Goal: Download file/media

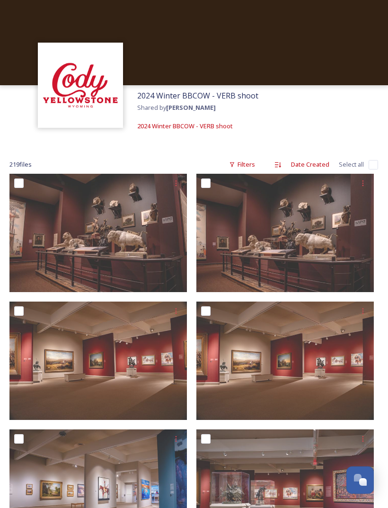
click at [17, 185] on input "checkbox" at bounding box center [18, 182] width 9 height 9
checkbox input "true"
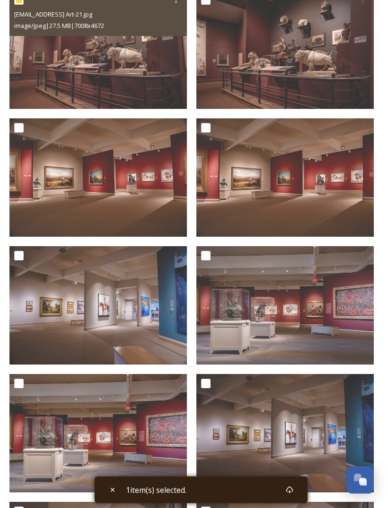
scroll to position [189, 0]
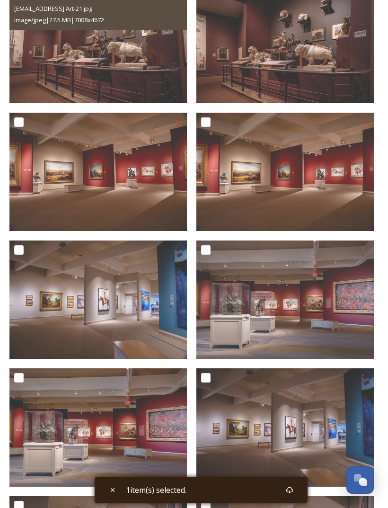
click at [206, 250] on input "checkbox" at bounding box center [205, 249] width 9 height 9
checkbox input "true"
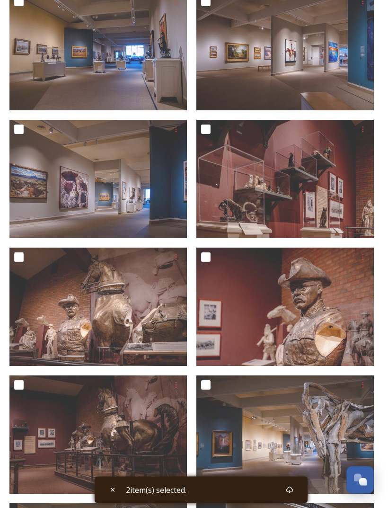
scroll to position [820, 0]
click at [207, 256] on input "checkbox" at bounding box center [205, 256] width 9 height 9
checkbox input "true"
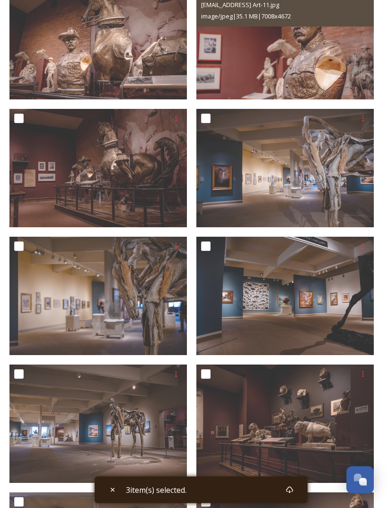
scroll to position [1096, 0]
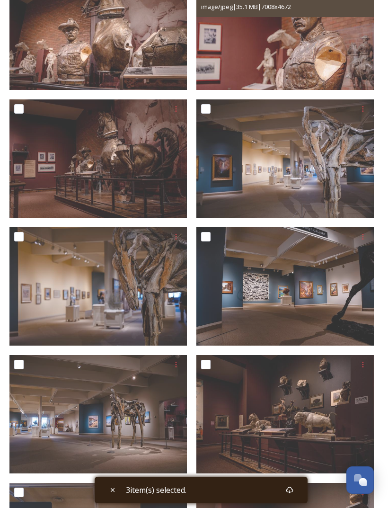
click at [210, 238] on input "checkbox" at bounding box center [205, 236] width 9 height 9
checkbox input "true"
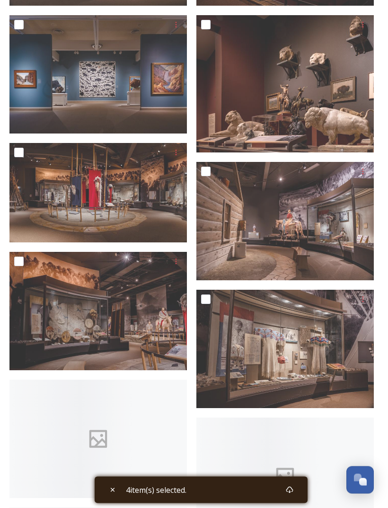
scroll to position [1563, 0]
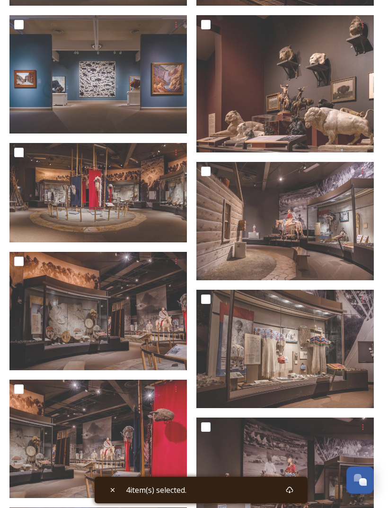
click at [206, 174] on input "checkbox" at bounding box center [205, 170] width 9 height 9
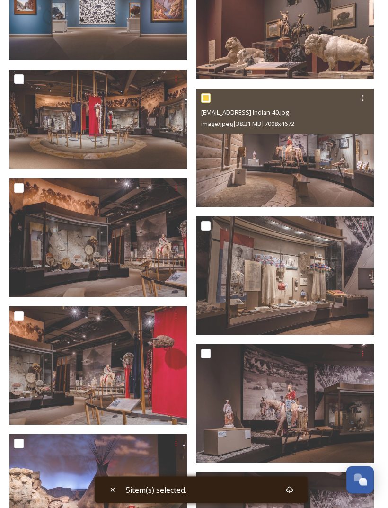
scroll to position [1624, 0]
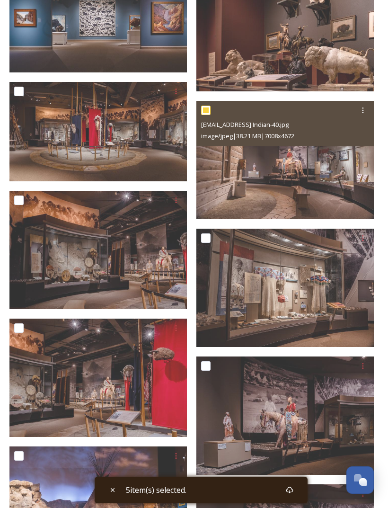
click at [209, 111] on input "checkbox" at bounding box center [205, 109] width 9 height 9
checkbox input "false"
click at [23, 94] on input "checkbox" at bounding box center [18, 91] width 9 height 9
checkbox input "true"
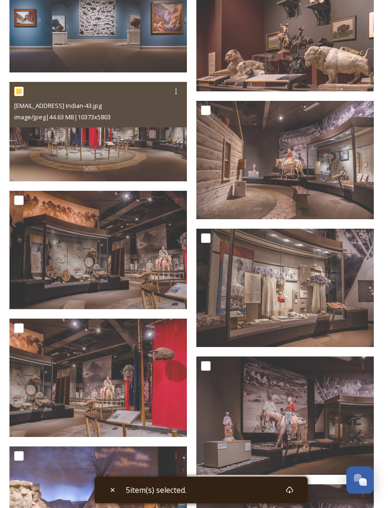
click at [203, 362] on input "checkbox" at bounding box center [205, 365] width 9 height 9
checkbox input "true"
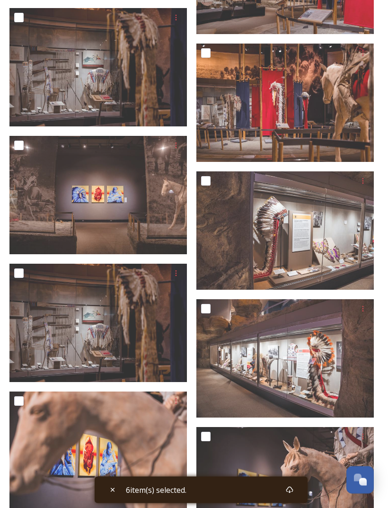
scroll to position [2703, 0]
click at [19, 273] on input "checkbox" at bounding box center [18, 272] width 9 height 9
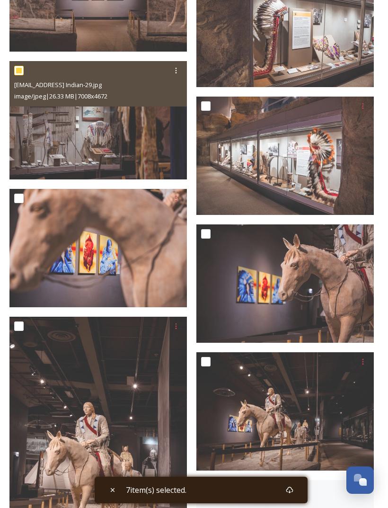
scroll to position [2925, 0]
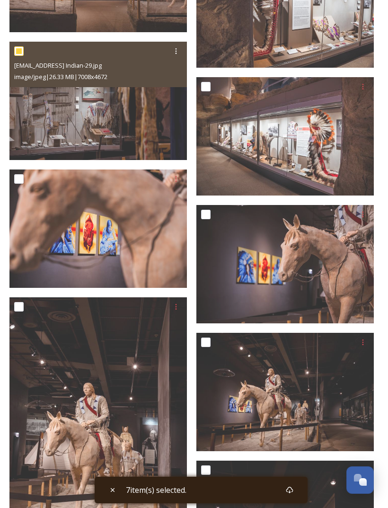
click at [22, 48] on input "checkbox" at bounding box center [18, 50] width 9 height 9
checkbox input "false"
click at [204, 216] on input "checkbox" at bounding box center [205, 214] width 9 height 9
checkbox input "true"
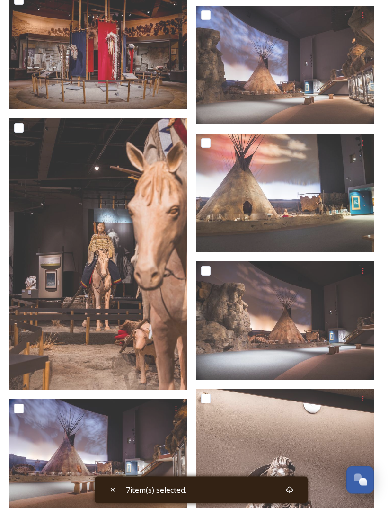
scroll to position [3782, 0]
click at [202, 146] on input "checkbox" at bounding box center [205, 142] width 9 height 9
checkbox input "true"
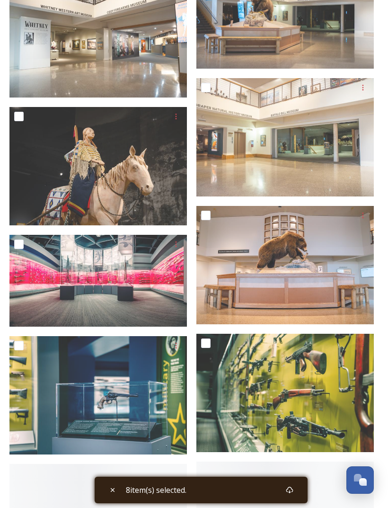
scroll to position [5099, 0]
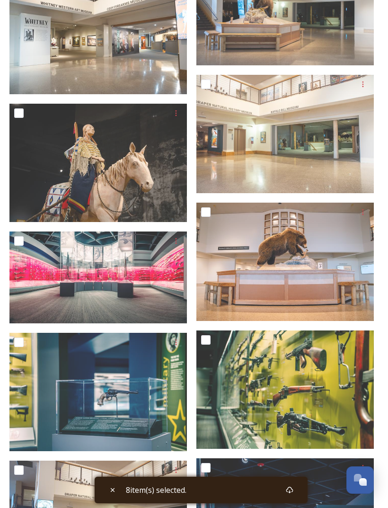
click at [20, 244] on input "checkbox" at bounding box center [18, 240] width 9 height 9
checkbox input "true"
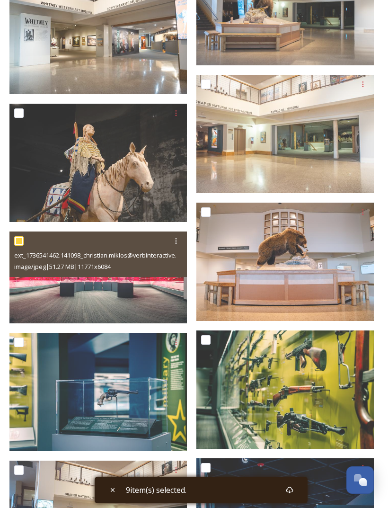
click at [19, 345] on input "checkbox" at bounding box center [18, 341] width 9 height 9
checkbox input "true"
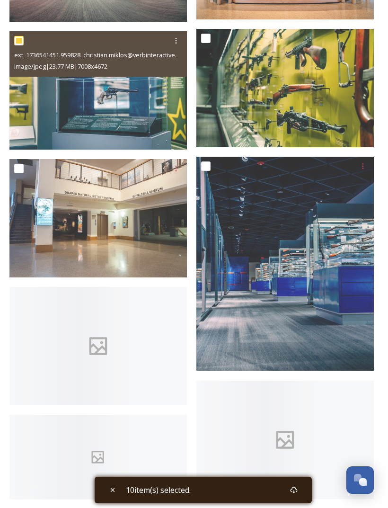
scroll to position [5419, 0]
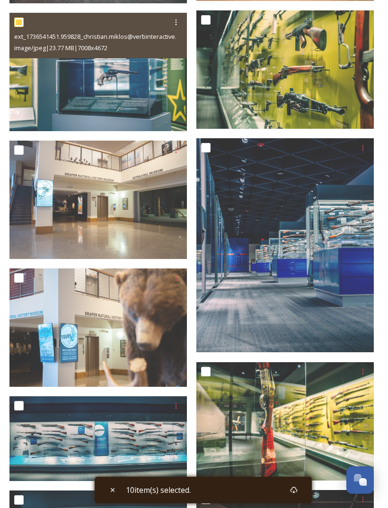
click at [208, 147] on input "checkbox" at bounding box center [205, 147] width 9 height 9
checkbox input "true"
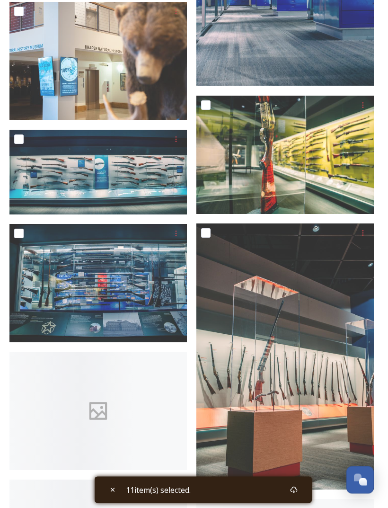
scroll to position [5686, 0]
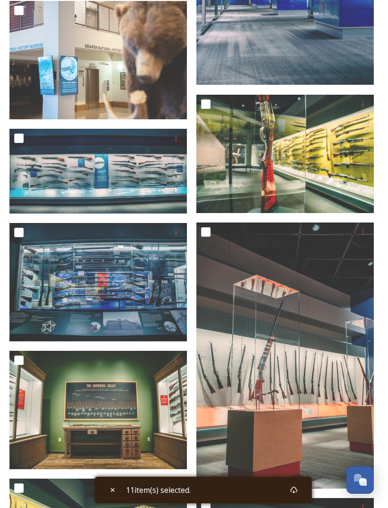
click at [209, 103] on input "checkbox" at bounding box center [205, 103] width 9 height 9
checkbox input "true"
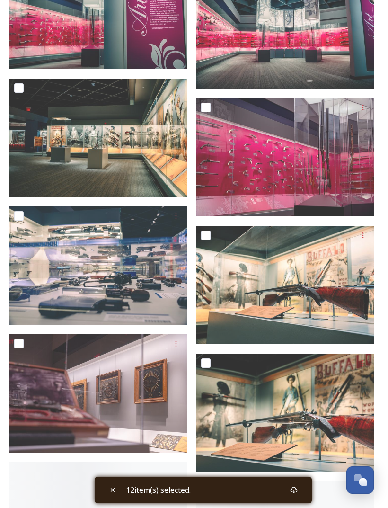
scroll to position [6726, 0]
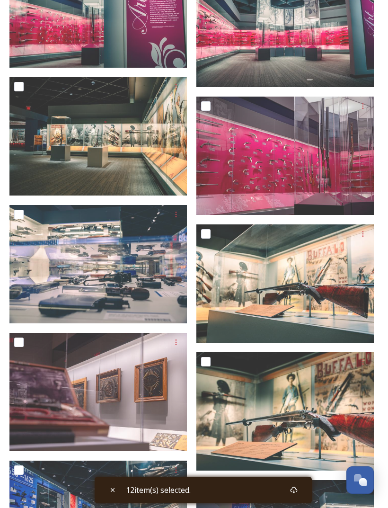
click at [18, 90] on input "checkbox" at bounding box center [18, 86] width 9 height 9
checkbox input "true"
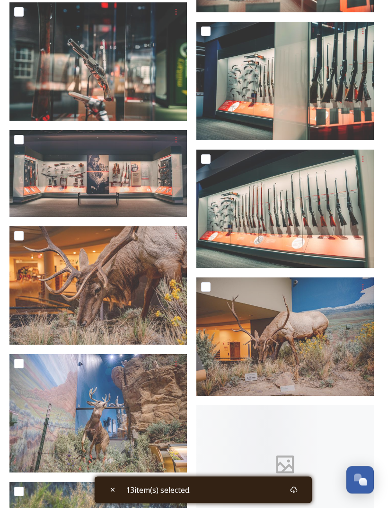
scroll to position [7567, 0]
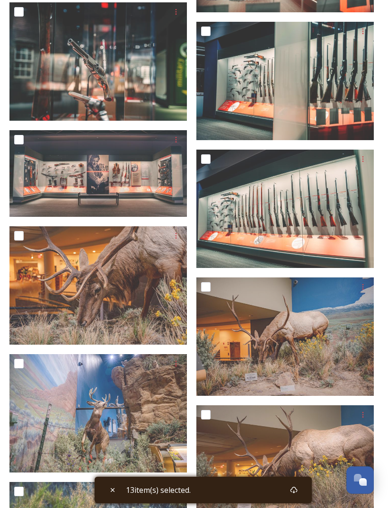
click at [19, 139] on input "checkbox" at bounding box center [18, 139] width 9 height 9
checkbox input "true"
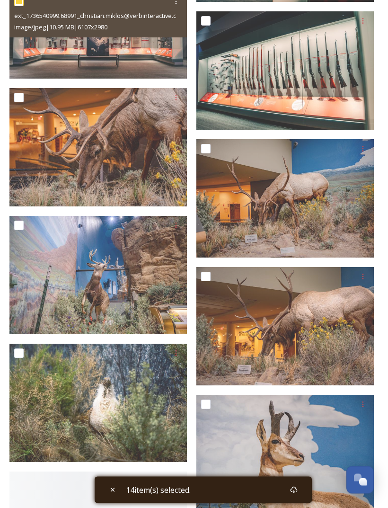
scroll to position [7705, 0]
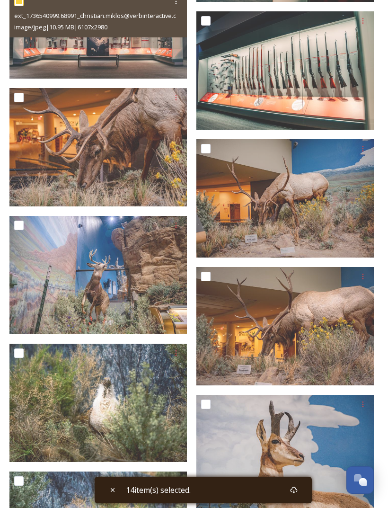
click at [21, 225] on input "checkbox" at bounding box center [18, 224] width 9 height 9
checkbox input "true"
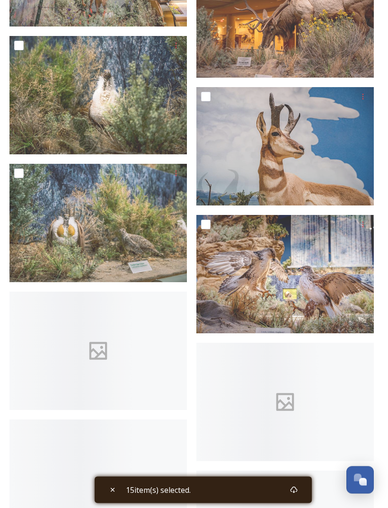
scroll to position [8012, 0]
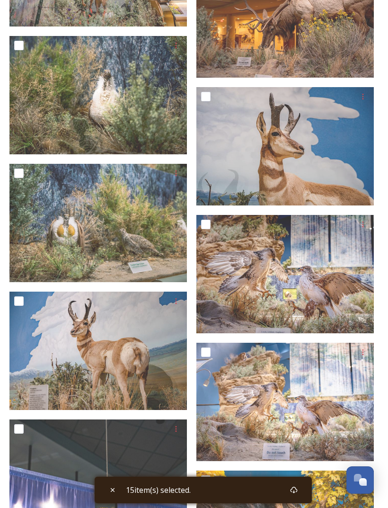
click at [207, 352] on input "checkbox" at bounding box center [205, 351] width 9 height 9
checkbox input "true"
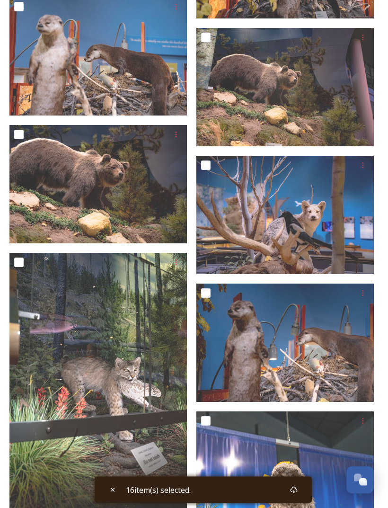
scroll to position [8710, 0]
click at [205, 166] on input "checkbox" at bounding box center [205, 164] width 9 height 9
checkbox input "true"
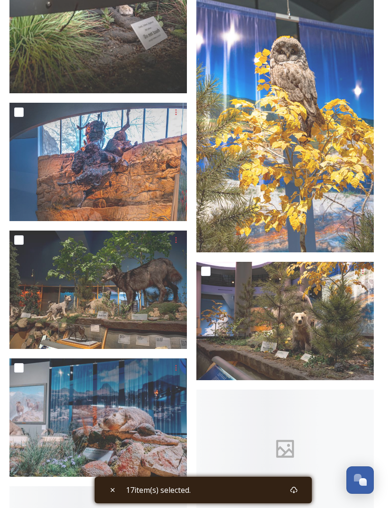
scroll to position [9204, 0]
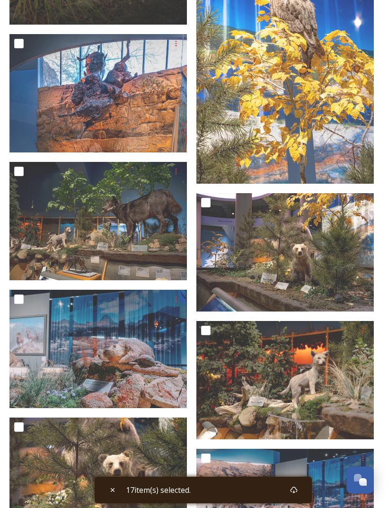
click at [21, 172] on input "checkbox" at bounding box center [18, 170] width 9 height 9
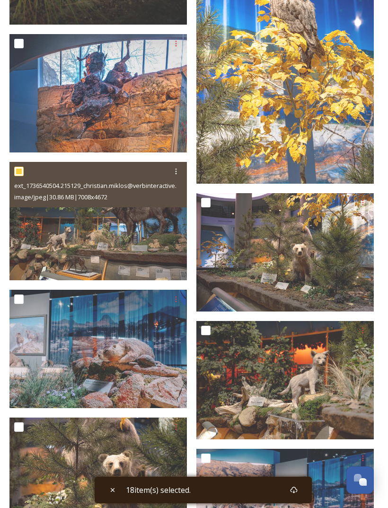
click at [23, 173] on input "checkbox" at bounding box center [18, 170] width 9 height 9
checkbox input "false"
click at [20, 299] on input "checkbox" at bounding box center [18, 298] width 9 height 9
checkbox input "true"
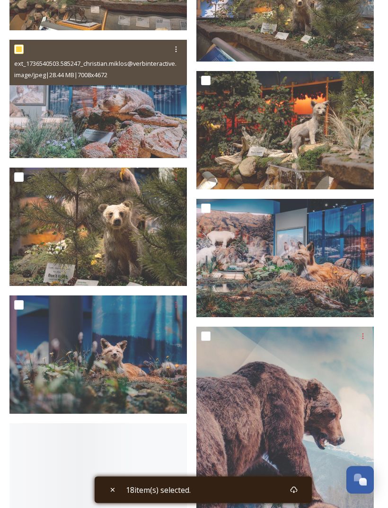
scroll to position [9459, 0]
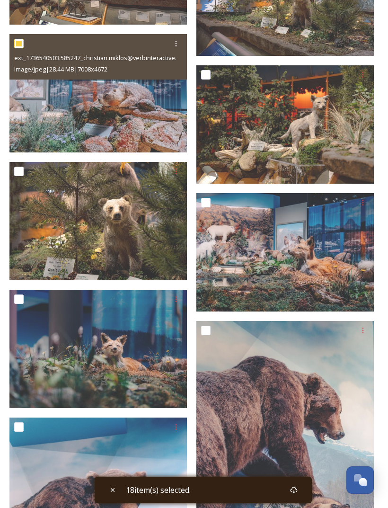
click at [210, 200] on input "checkbox" at bounding box center [205, 202] width 9 height 9
checkbox input "true"
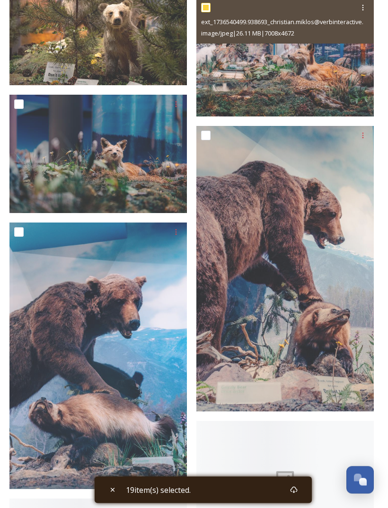
scroll to position [9678, 0]
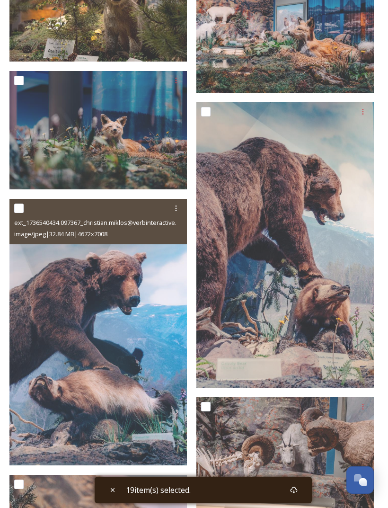
click at [27, 205] on div at bounding box center [99, 208] width 170 height 17
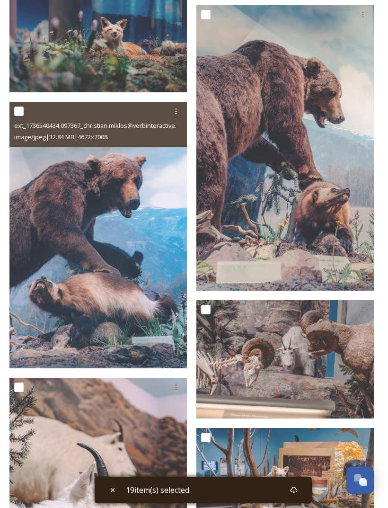
scroll to position [9780, 0]
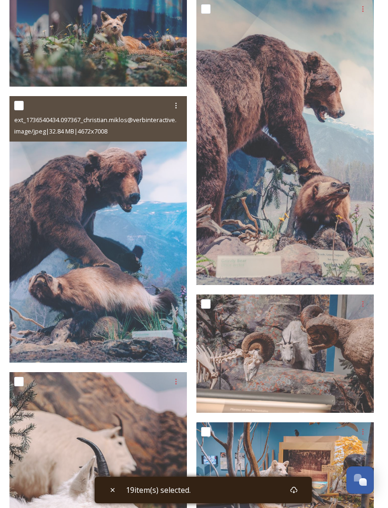
click at [18, 106] on input "checkbox" at bounding box center [18, 105] width 9 height 9
checkbox input "true"
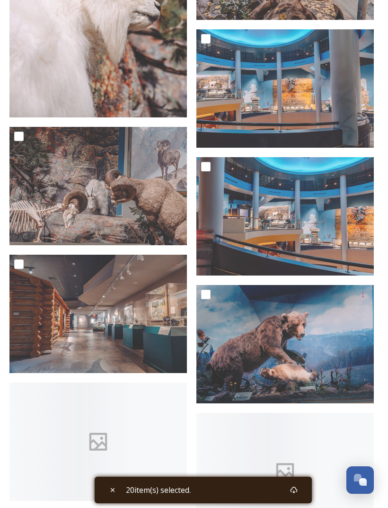
scroll to position [10329, 0]
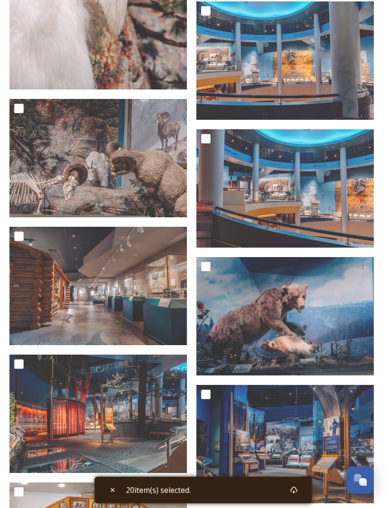
click at [206, 137] on input "checkbox" at bounding box center [205, 138] width 9 height 9
checkbox input "true"
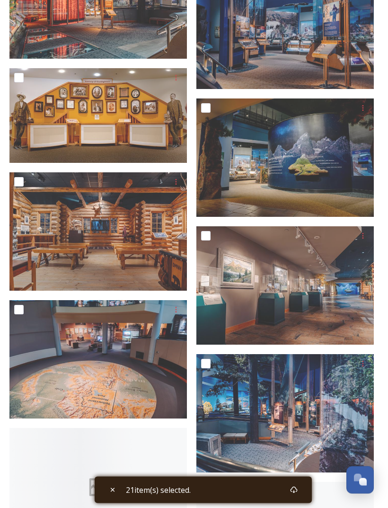
scroll to position [10743, 0]
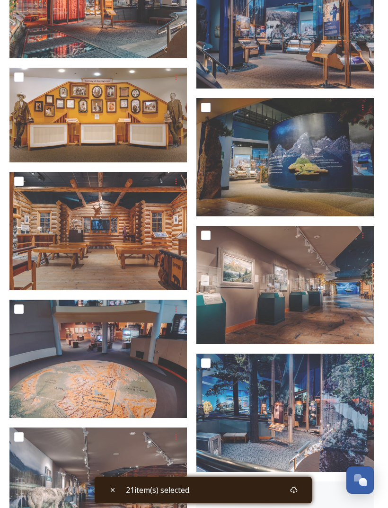
click at [17, 80] on input "checkbox" at bounding box center [18, 76] width 9 height 9
checkbox input "true"
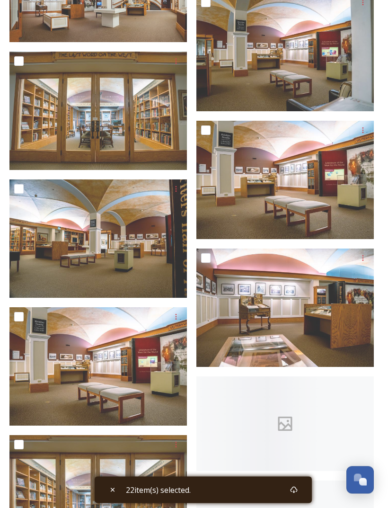
scroll to position [11463, 0]
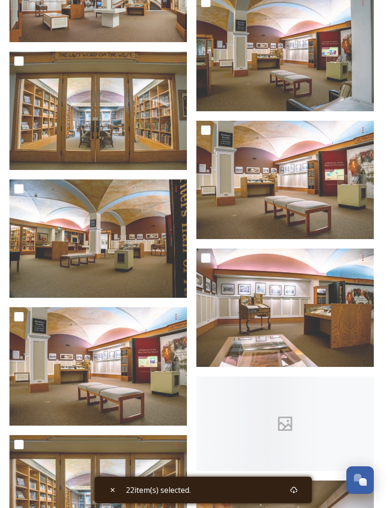
click at [17, 64] on input "checkbox" at bounding box center [18, 60] width 9 height 9
checkbox input "true"
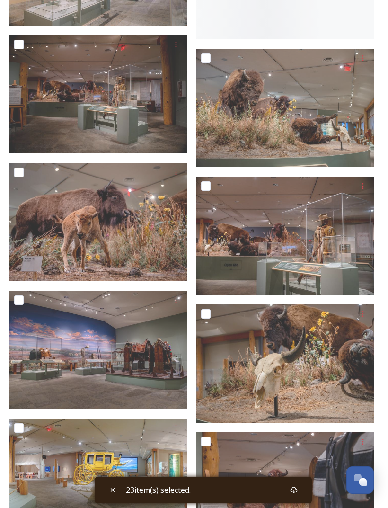
scroll to position [14029, 0]
click at [21, 171] on input "checkbox" at bounding box center [18, 172] width 9 height 9
checkbox input "true"
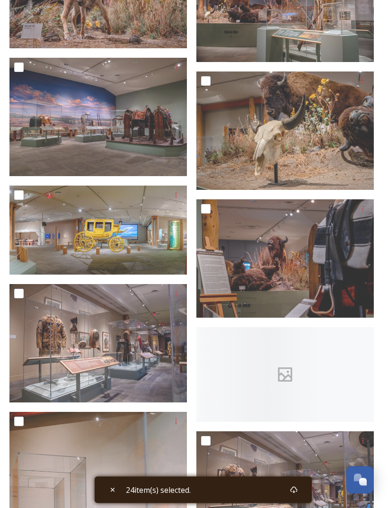
scroll to position [14339, 0]
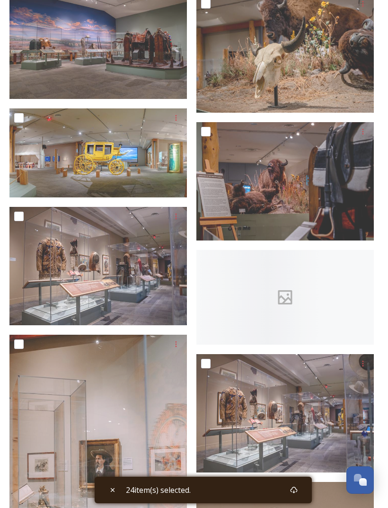
click at [23, 215] on input "checkbox" at bounding box center [18, 215] width 9 height 9
checkbox input "true"
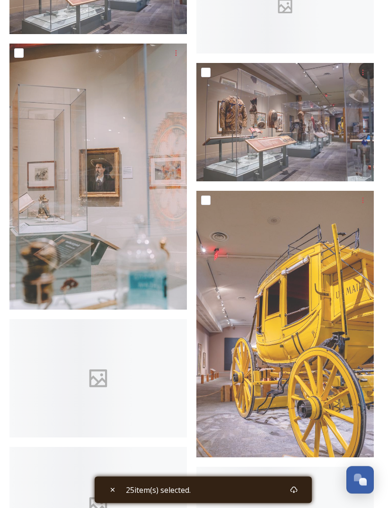
scroll to position [14629, 0]
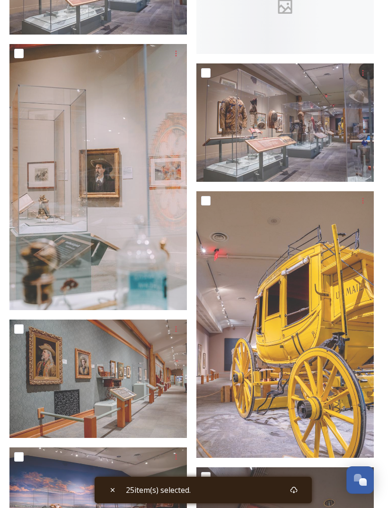
click at [210, 196] on input "checkbox" at bounding box center [205, 200] width 9 height 9
checkbox input "true"
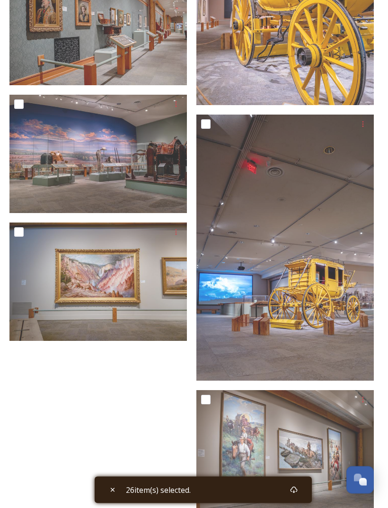
scroll to position [15026, 0]
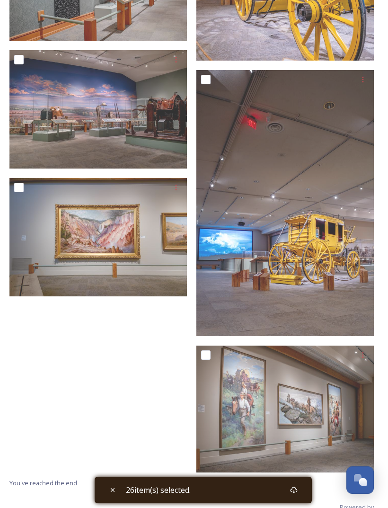
click at [209, 359] on input "checkbox" at bounding box center [205, 354] width 9 height 9
checkbox input "true"
click at [297, 493] on icon at bounding box center [294, 490] width 8 height 8
click at [267, 495] on div "Download" at bounding box center [265, 489] width 29 height 10
click at [263, 495] on div "Download" at bounding box center [265, 489] width 29 height 10
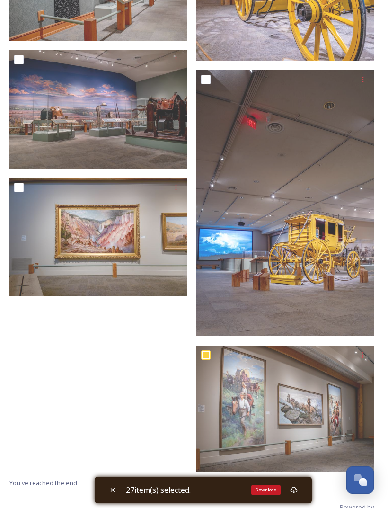
click at [294, 493] on icon at bounding box center [293, 489] width 7 height 7
click at [267, 495] on div "Download" at bounding box center [265, 489] width 29 height 10
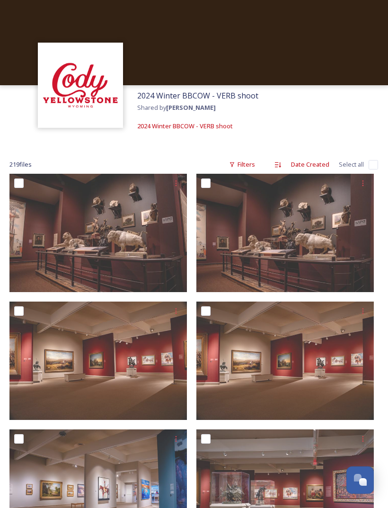
click at [14, 184] on input "checkbox" at bounding box center [18, 182] width 9 height 9
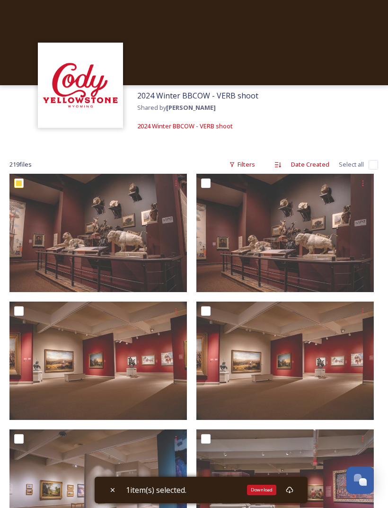
click at [291, 491] on icon at bounding box center [290, 490] width 8 height 8
click at [257, 491] on div "Download" at bounding box center [261, 489] width 29 height 10
click at [264, 489] on div "Download" at bounding box center [261, 489] width 29 height 10
click at [263, 490] on div "Download" at bounding box center [261, 489] width 29 height 10
click at [263, 489] on div "Download" at bounding box center [261, 489] width 29 height 10
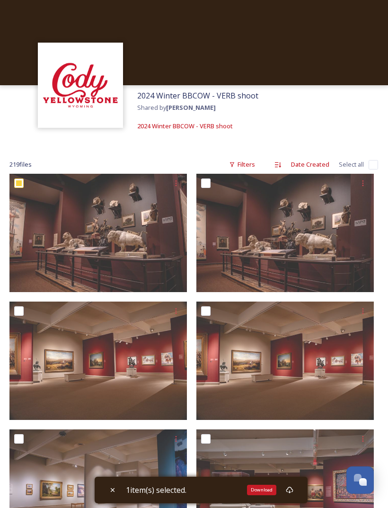
click at [291, 491] on icon at bounding box center [290, 490] width 8 height 8
click at [291, 495] on div "Download" at bounding box center [289, 489] width 17 height 17
click at [293, 250] on img at bounding box center [284, 233] width 177 height 118
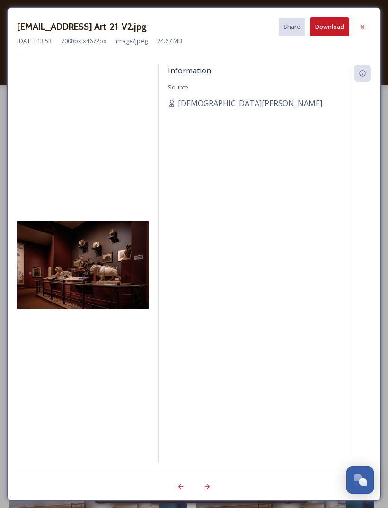
click at [368, 23] on div at bounding box center [362, 26] width 17 height 17
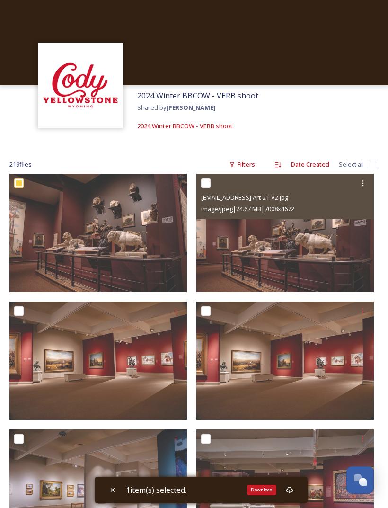
click at [125, 373] on img at bounding box center [97, 360] width 177 height 118
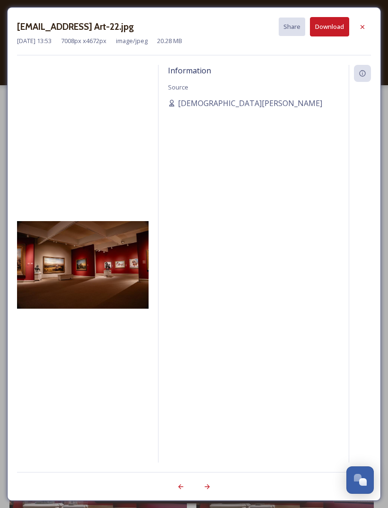
click at [206, 487] on icon at bounding box center [207, 486] width 8 height 8
click at [209, 483] on icon at bounding box center [207, 486] width 8 height 8
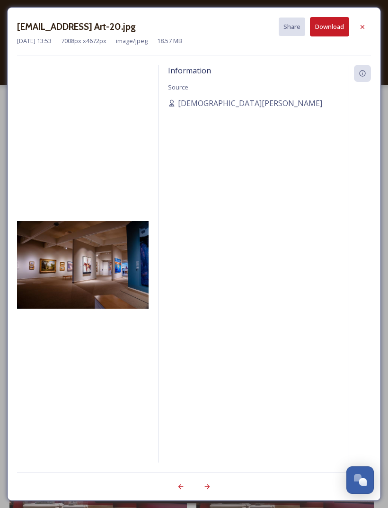
click at [208, 483] on icon at bounding box center [207, 486] width 8 height 8
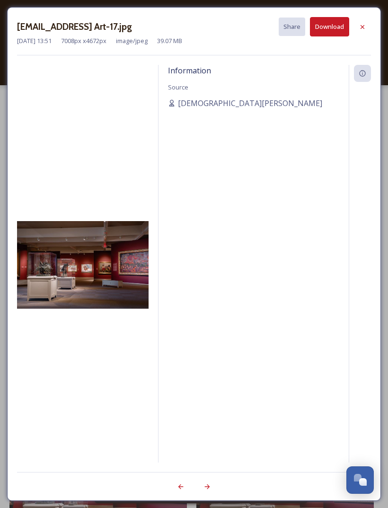
click at [211, 485] on div at bounding box center [207, 486] width 17 height 17
click at [184, 484] on icon at bounding box center [181, 486] width 8 height 8
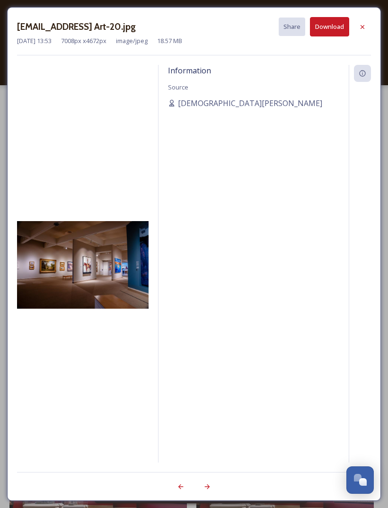
click at [333, 24] on button "Download" at bounding box center [329, 26] width 39 height 19
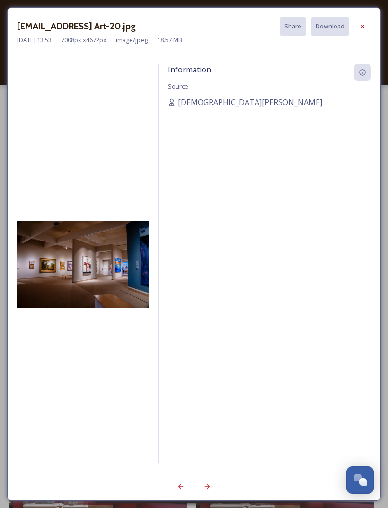
click at [368, 25] on div at bounding box center [362, 26] width 17 height 17
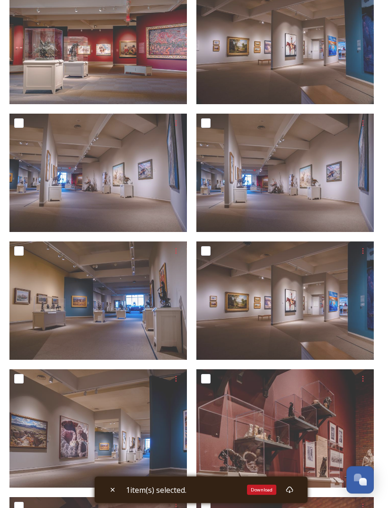
scroll to position [571, 0]
click at [103, 323] on img at bounding box center [97, 300] width 177 height 118
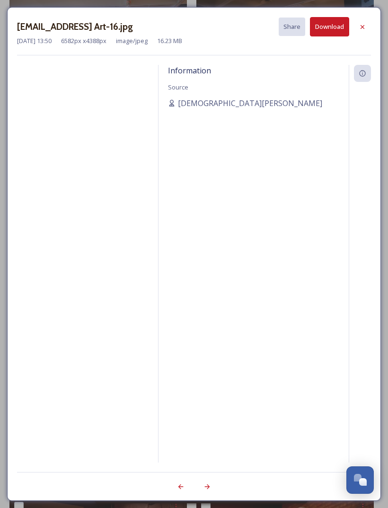
click at [367, 27] on div at bounding box center [362, 26] width 17 height 17
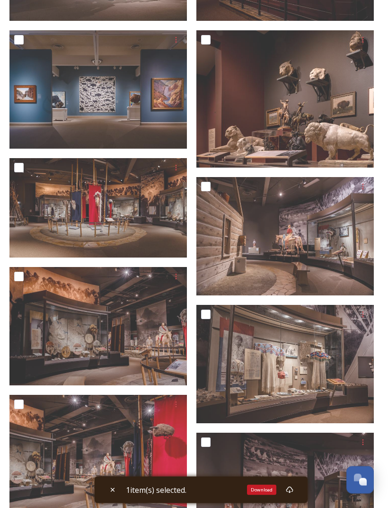
scroll to position [1548, 0]
click at [268, 414] on img at bounding box center [284, 364] width 177 height 118
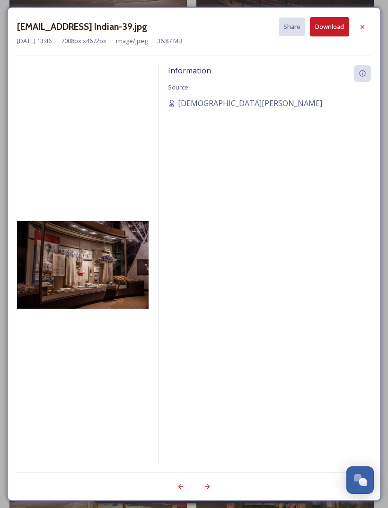
click at [360, 26] on icon at bounding box center [363, 27] width 8 height 8
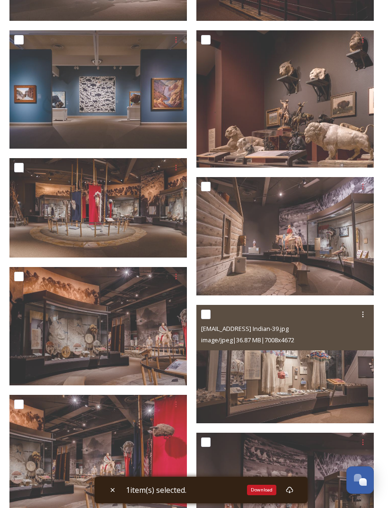
click at [107, 498] on div at bounding box center [112, 489] width 17 height 17
checkbox input "false"
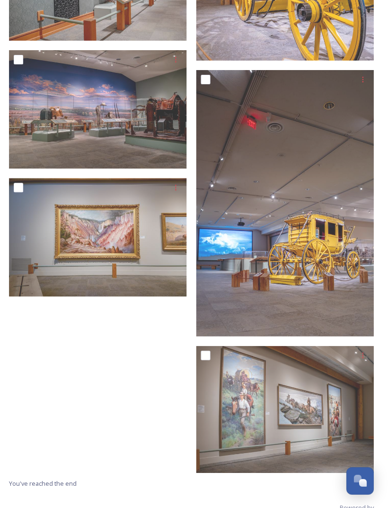
scroll to position [15027, 0]
